Goal: Task Accomplishment & Management: Complete application form

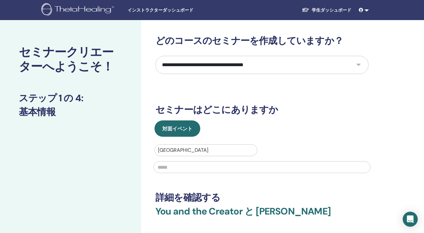
select select "****"
drag, startPoint x: 198, startPoint y: 172, endPoint x: 202, endPoint y: 166, distance: 6.5
click at [200, 171] on input "text" at bounding box center [262, 167] width 217 height 12
type input "*"
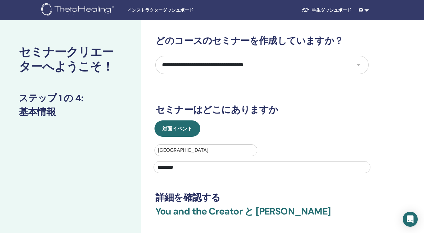
type input "********"
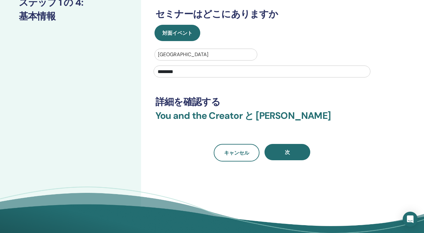
scroll to position [101, 0]
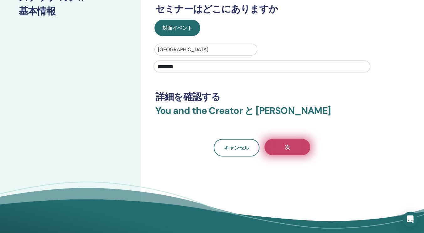
click at [282, 151] on button "次" at bounding box center [288, 147] width 46 height 16
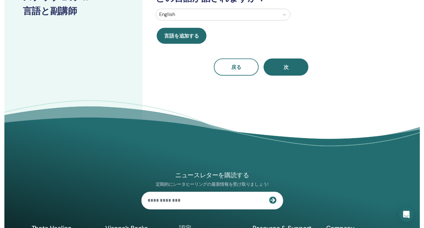
scroll to position [0, 0]
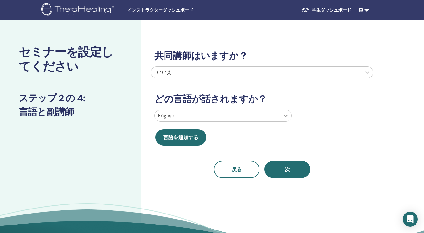
click at [285, 118] on icon at bounding box center [286, 116] width 6 height 6
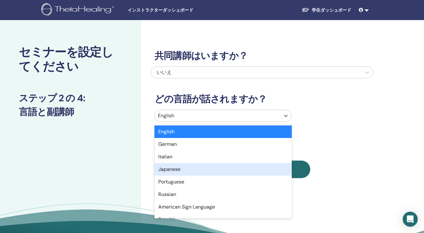
click at [194, 173] on div "Japanese" at bounding box center [223, 169] width 137 height 13
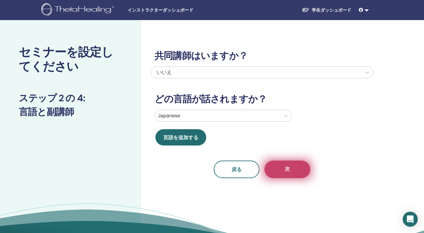
click at [302, 168] on button "次" at bounding box center [288, 170] width 46 height 18
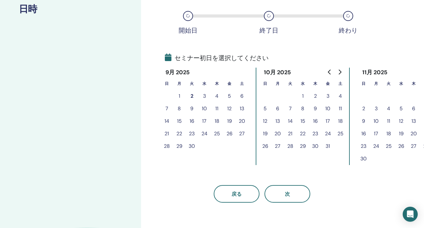
scroll to position [104, 0]
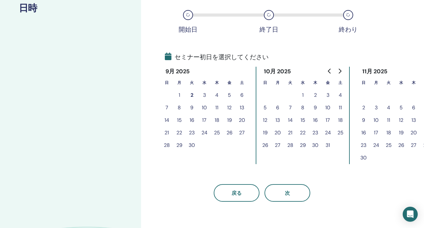
click at [193, 109] on button "9" at bounding box center [192, 108] width 13 height 13
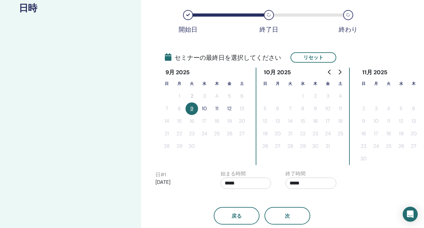
click at [206, 109] on button "10" at bounding box center [204, 109] width 13 height 13
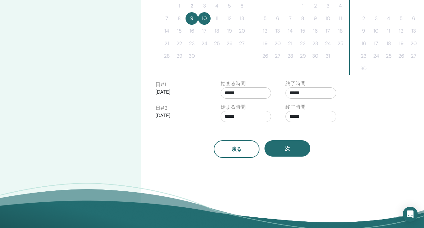
scroll to position [199, 0]
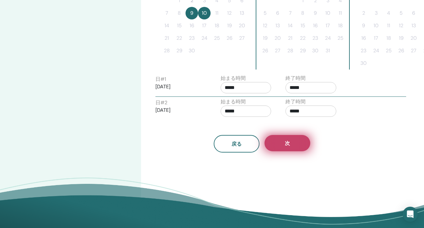
click at [301, 142] on button "次" at bounding box center [288, 143] width 46 height 16
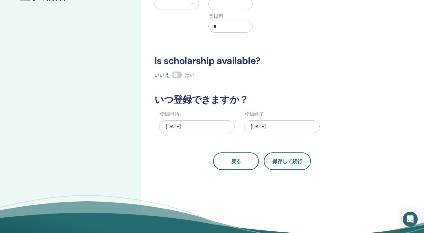
scroll to position [69, 0]
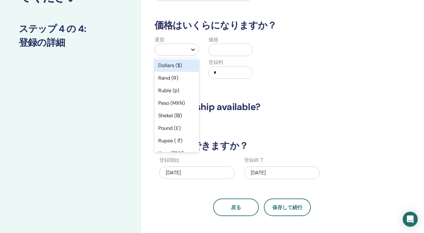
click at [193, 50] on icon at bounding box center [193, 49] width 6 height 6
type input "*"
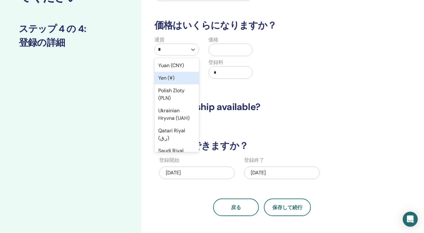
click at [178, 75] on div "Yen (¥)" at bounding box center [177, 78] width 45 height 13
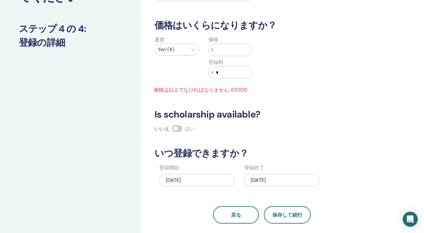
click at [224, 45] on input "text" at bounding box center [233, 50] width 39 height 12
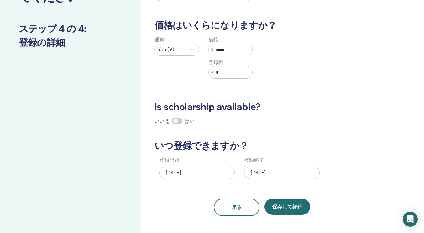
type input "*****"
click at [333, 107] on h3 "Is scholarship available?" at bounding box center [262, 106] width 223 height 11
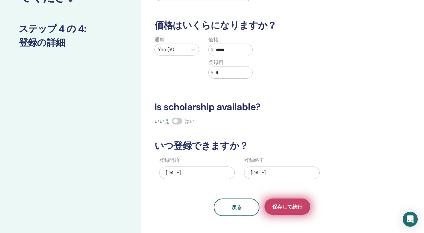
click at [288, 208] on span "保存して続行" at bounding box center [287, 206] width 30 height 7
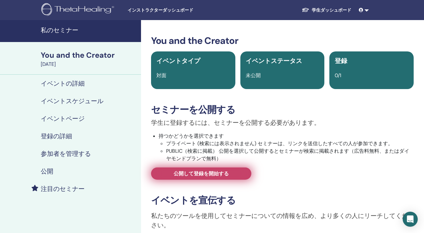
click at [213, 178] on link "公開して登録を開始する" at bounding box center [201, 173] width 100 height 12
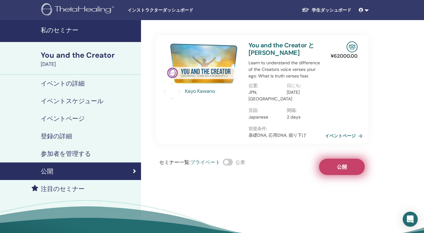
click at [351, 170] on button "公開" at bounding box center [342, 167] width 46 height 16
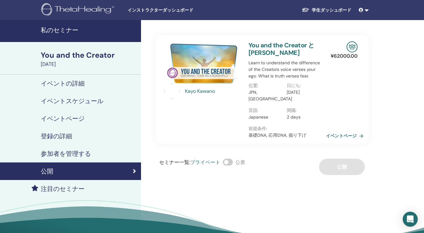
click at [356, 135] on link "イベントページ" at bounding box center [346, 135] width 40 height 9
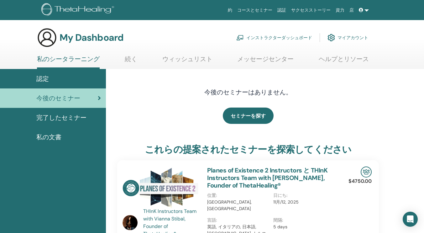
click at [280, 37] on link "インストラクターダッシュボード" at bounding box center [274, 38] width 76 height 14
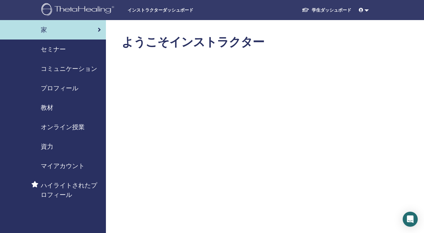
click at [61, 51] on span "セミナー" at bounding box center [53, 49] width 25 height 9
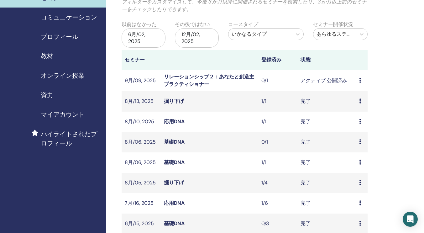
scroll to position [52, 0]
click at [258, 187] on td "1/4" at bounding box center [277, 182] width 39 height 20
click at [362, 184] on div "プレビュー 出席者" at bounding box center [361, 183] width 5 height 8
click at [361, 198] on link "出席者" at bounding box center [358, 199] width 15 height 7
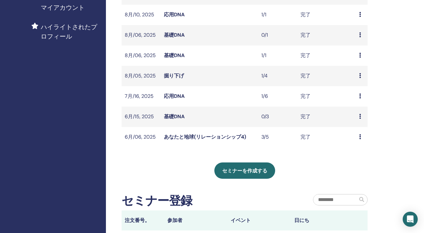
scroll to position [170, 0]
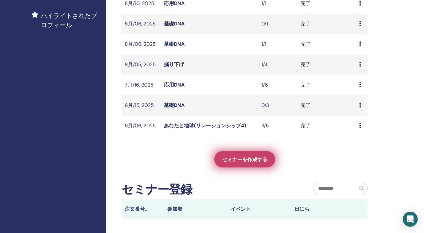
drag, startPoint x: 266, startPoint y: 158, endPoint x: 239, endPoint y: 157, distance: 26.4
click at [239, 157] on span "セミナーを作成する" at bounding box center [244, 159] width 45 height 7
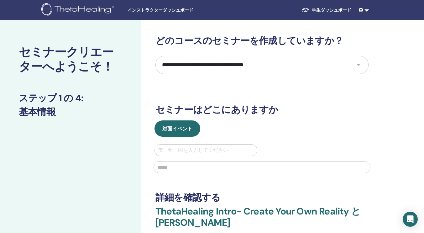
click at [358, 64] on select "**********" at bounding box center [262, 65] width 213 height 18
select select "**"
click at [156, 56] on select "**********" at bounding box center [262, 65] width 213 height 18
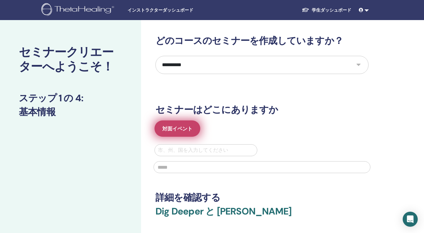
click at [193, 130] on button "対面イベント" at bounding box center [178, 128] width 46 height 16
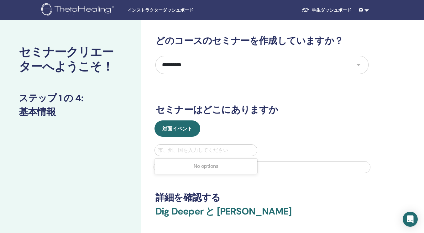
click at [196, 148] on div at bounding box center [206, 150] width 96 height 9
type input "*"
type input "**"
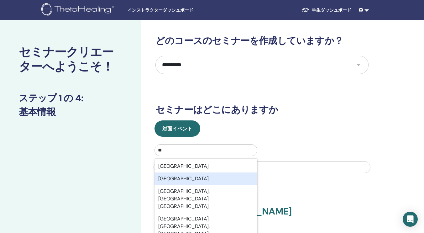
click at [197, 176] on div "Japan" at bounding box center [206, 178] width 103 height 13
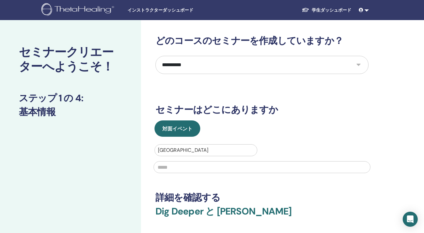
click at [208, 169] on input "text" at bounding box center [262, 167] width 217 height 12
type input "********"
click at [311, 135] on div "対面イベント" at bounding box center [262, 128] width 223 height 16
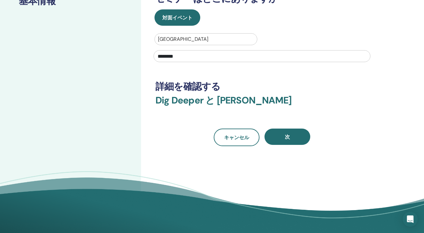
scroll to position [144, 0]
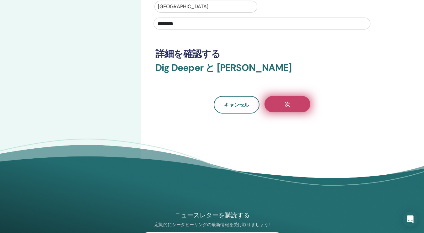
click at [306, 104] on button "次" at bounding box center [288, 104] width 46 height 16
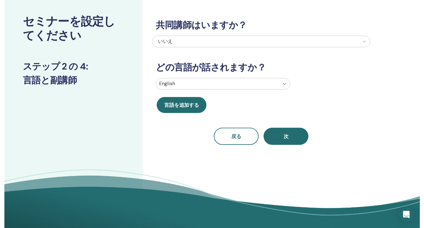
scroll to position [31, 0]
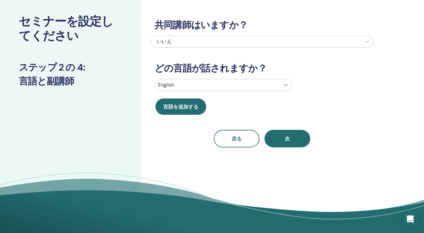
click at [284, 86] on icon at bounding box center [286, 85] width 6 height 6
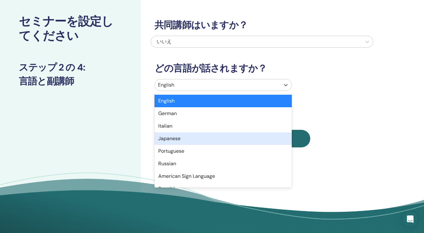
click at [208, 143] on div "Japanese" at bounding box center [223, 138] width 137 height 13
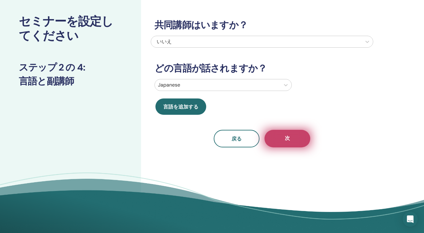
click at [280, 144] on button "次" at bounding box center [288, 139] width 46 height 18
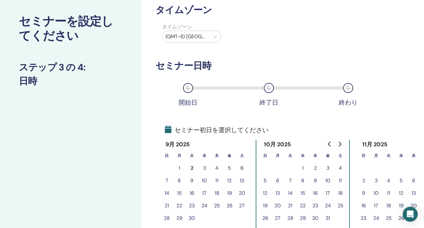
click at [166, 181] on button "7" at bounding box center [167, 181] width 13 height 13
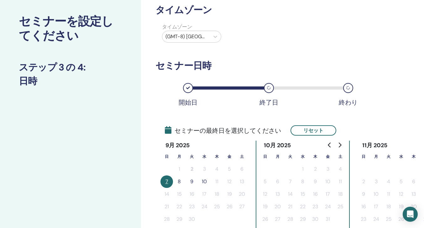
click at [179, 184] on button "8" at bounding box center [179, 182] width 13 height 13
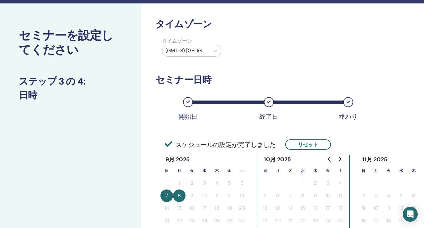
scroll to position [0, 0]
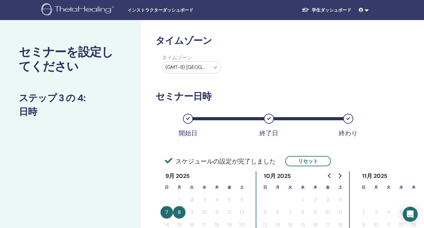
click at [216, 68] on icon at bounding box center [216, 67] width 4 height 2
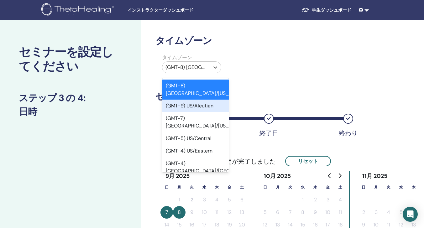
type input "*"
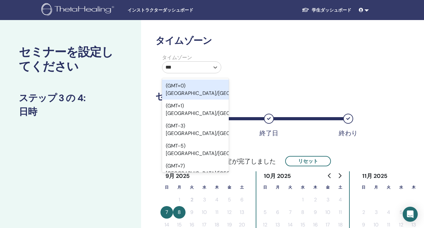
type input "****"
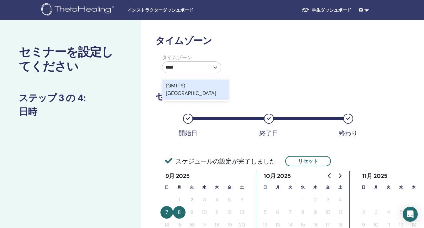
click at [210, 86] on div "(GMT+9) Japan" at bounding box center [195, 90] width 67 height 20
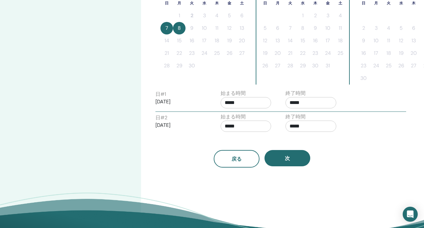
scroll to position [190, 0]
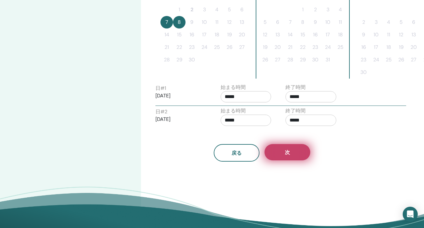
click at [296, 151] on button "次" at bounding box center [288, 152] width 46 height 16
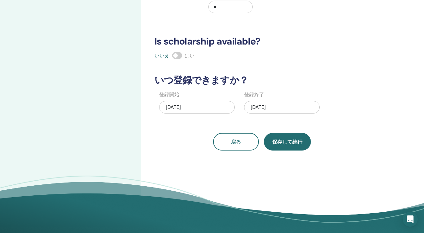
scroll to position [95, 0]
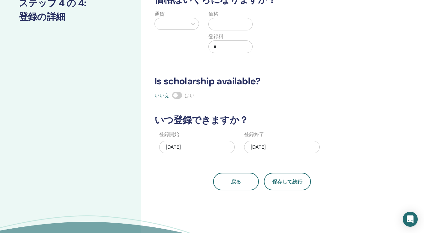
click at [173, 26] on div at bounding box center [171, 23] width 26 height 9
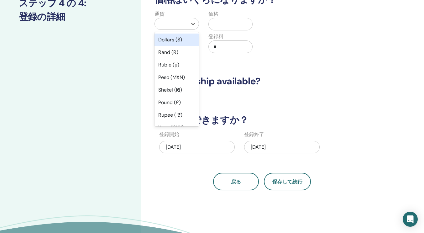
type input "*"
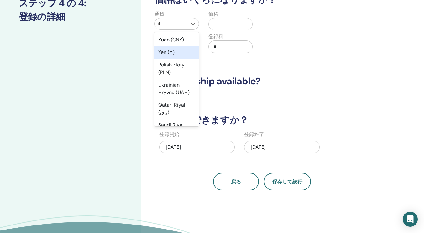
click at [173, 50] on div "Yen (¥)" at bounding box center [177, 52] width 45 height 13
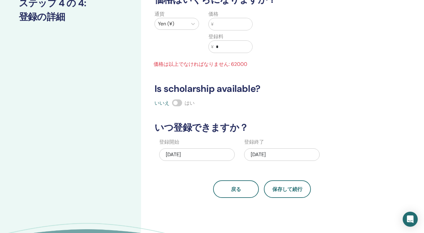
click at [219, 25] on input "text" at bounding box center [233, 24] width 39 height 12
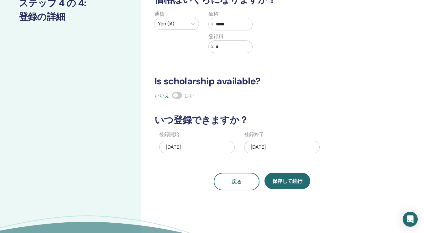
type input "*****"
click at [219, 47] on input "*" at bounding box center [233, 47] width 39 height 12
type input "*"
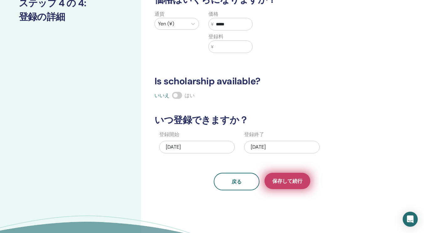
drag, startPoint x: 282, startPoint y: 178, endPoint x: 285, endPoint y: 179, distance: 3.5
click at [285, 179] on span "保存して続行" at bounding box center [287, 181] width 30 height 7
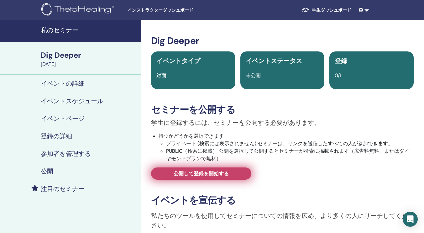
click at [240, 176] on link "公開して登録を開始する" at bounding box center [201, 173] width 100 height 12
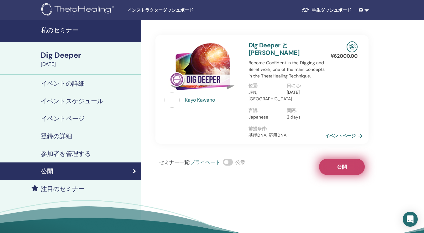
click at [329, 166] on button "公開" at bounding box center [342, 167] width 46 height 16
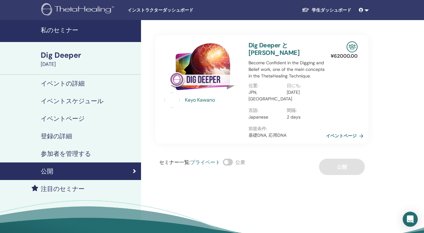
click at [346, 137] on link "イベントページ" at bounding box center [346, 135] width 40 height 9
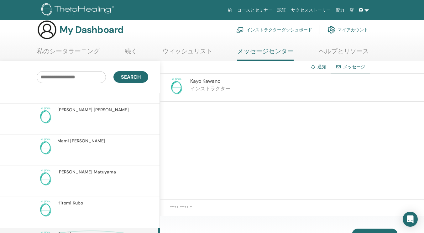
scroll to position [357, 0]
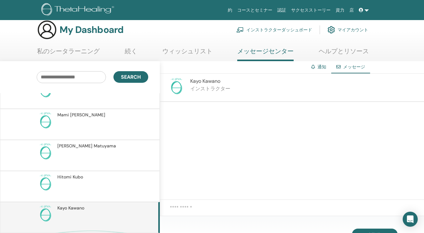
click at [79, 80] on input "text" at bounding box center [71, 77] width 69 height 12
type input "********"
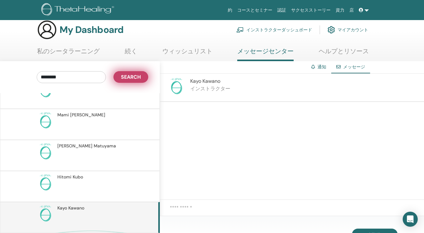
click at [127, 79] on span "Search" at bounding box center [131, 77] width 20 height 7
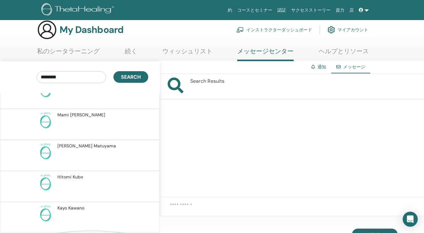
click at [70, 79] on input "********" at bounding box center [71, 77] width 69 height 12
drag, startPoint x: 70, startPoint y: 79, endPoint x: 25, endPoint y: 80, distance: 44.5
click at [25, 80] on div "******** Search" at bounding box center [79, 77] width 169 height 32
click at [80, 81] on input "text" at bounding box center [71, 77] width 69 height 12
type input "*****"
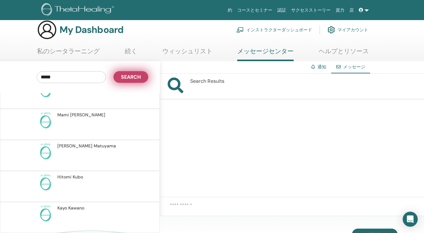
click at [127, 80] on span "Search" at bounding box center [131, 77] width 20 height 7
click at [92, 78] on input "*****" at bounding box center [71, 77] width 69 height 12
click at [349, 69] on span "メッセージ" at bounding box center [354, 67] width 22 height 6
